Goal: Communication & Community: Participate in discussion

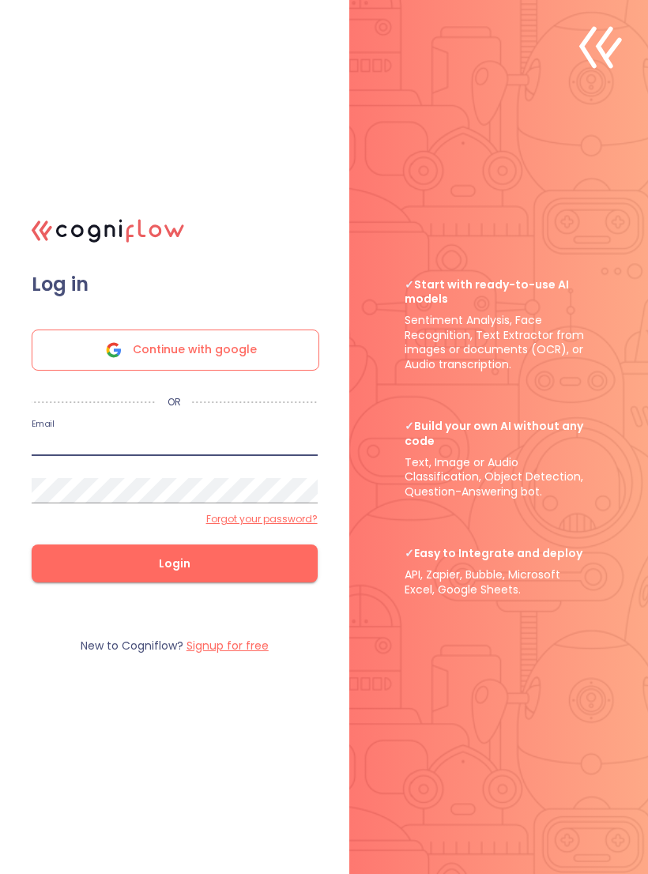
type input "[EMAIL_ADDRESS][DOMAIN_NAME]"
click at [174, 575] on button "Login" at bounding box center [175, 564] width 286 height 38
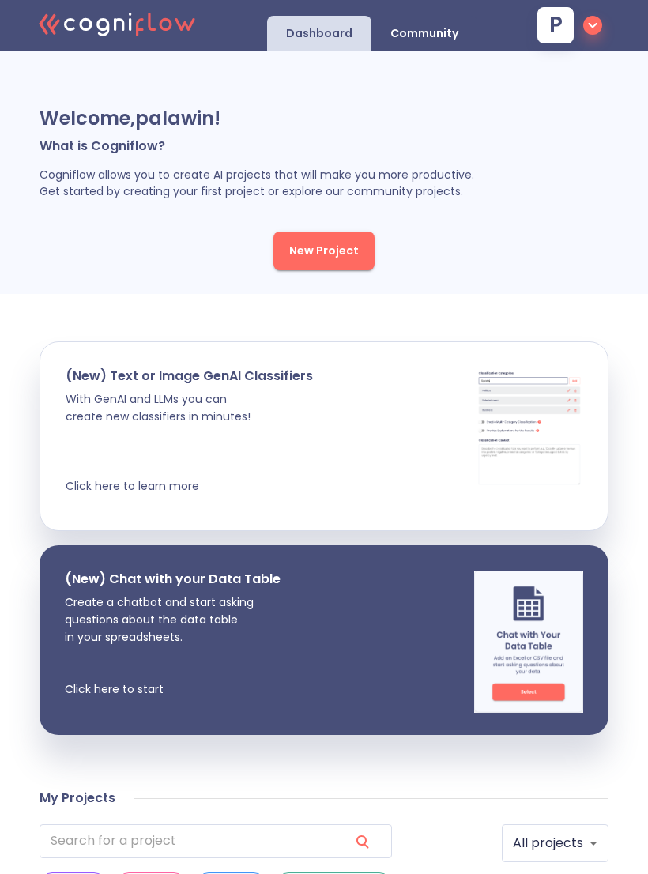
click at [144, 21] on icon ".cls-1{fill:#141624;}.cls-2{fill:#eb5e60;}.cls-3{fill:none;stroke:#eb5e60;strok…" at bounding box center [118, 23] width 174 height 48
click at [148, 34] on icon ".cls-1{fill:#141624;}.cls-2{fill:#eb5e60;}.cls-3{fill:none;stroke:#eb5e60;strok…" at bounding box center [118, 23] width 174 height 48
click at [438, 36] on p "Community" at bounding box center [424, 33] width 68 height 15
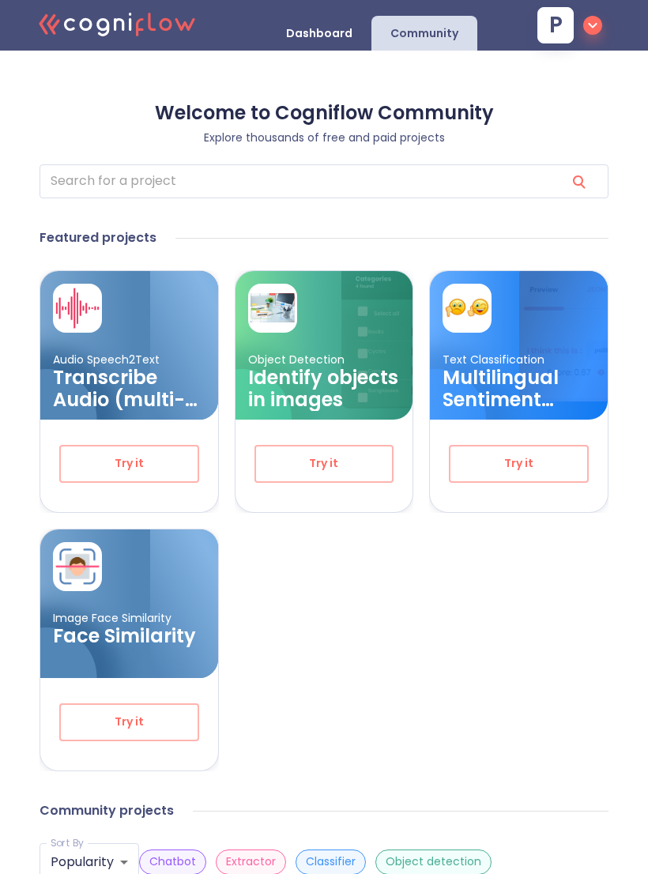
click at [337, 48] on div "Dashboard" at bounding box center [319, 33] width 104 height 35
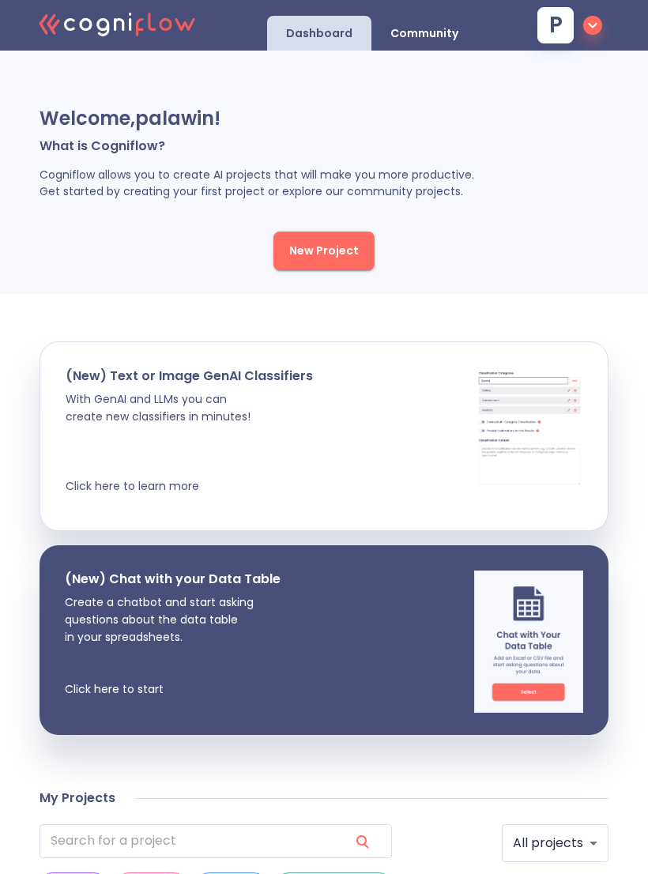
click at [158, 28] on icon ".cls-1{fill:#141624;}.cls-2{fill:#eb5e60;}.cls-3{fill:none;stroke:#eb5e60;strok…" at bounding box center [118, 23] width 174 height 48
